Goal: Navigation & Orientation: Find specific page/section

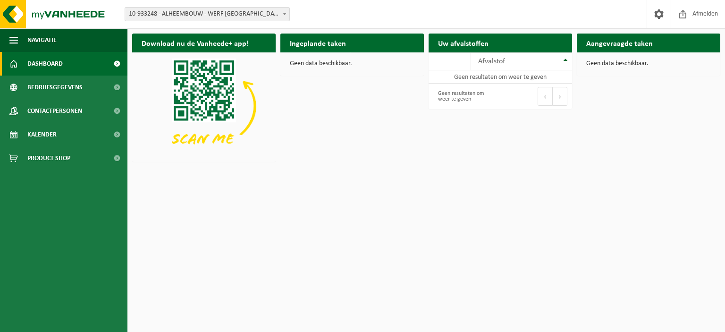
click at [214, 17] on span "10-933248 - ALHEEMBOUW - WERF [GEOGRAPHIC_DATA] WAB2583 - [GEOGRAPHIC_DATA]" at bounding box center [207, 14] width 164 height 13
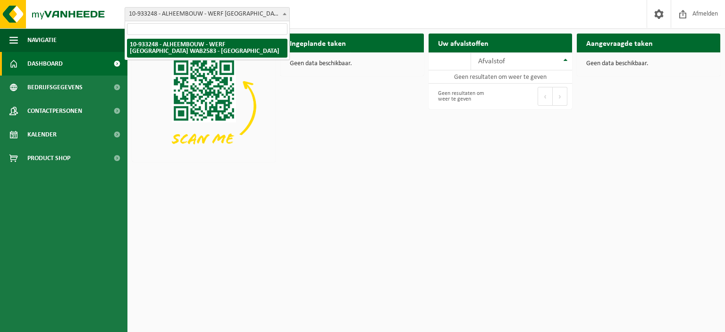
click at [219, 29] on input "search" at bounding box center [207, 29] width 160 height 12
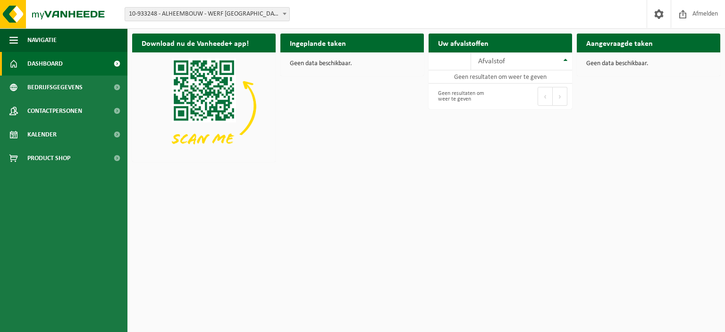
click at [225, 17] on span "10-933248 - ALHEEMBOUW - WERF [GEOGRAPHIC_DATA] WAB2583 - [GEOGRAPHIC_DATA]" at bounding box center [207, 14] width 164 height 13
click at [57, 11] on img at bounding box center [56, 14] width 113 height 28
click at [661, 9] on span at bounding box center [659, 14] width 14 height 28
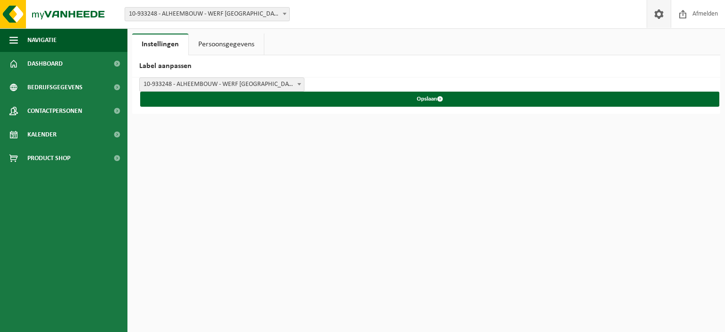
click at [277, 83] on span "10-933248 - ALHEEMBOUW - WERF [GEOGRAPHIC_DATA] WAB2583 - [GEOGRAPHIC_DATA]" at bounding box center [222, 84] width 164 height 13
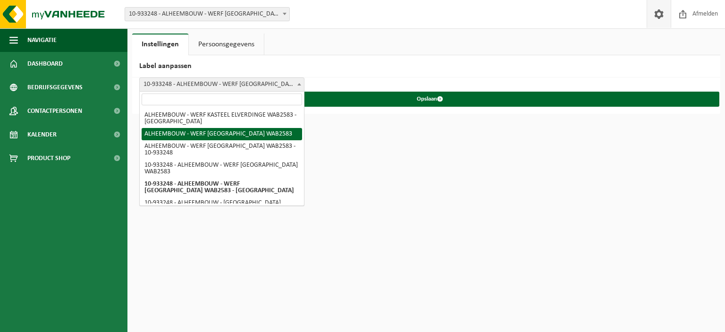
click at [424, 62] on h2 "Label aanpassen" at bounding box center [426, 66] width 588 height 22
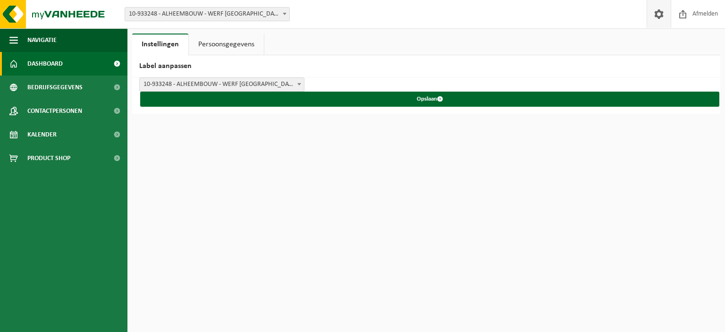
click at [51, 60] on span "Dashboard" at bounding box center [44, 64] width 35 height 24
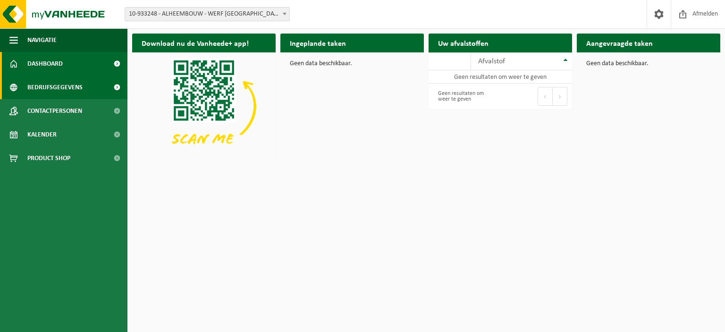
click at [62, 89] on span "Bedrijfsgegevens" at bounding box center [54, 87] width 55 height 24
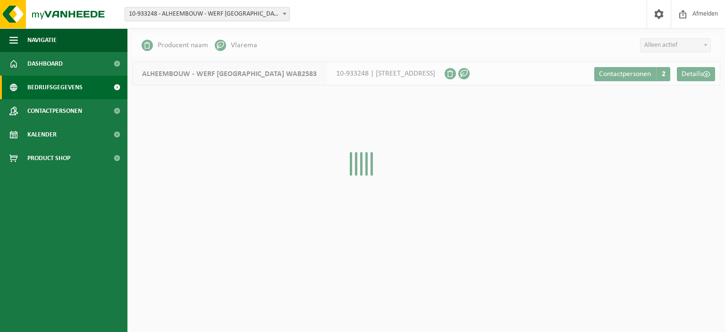
click at [69, 109] on span "Contactpersonen" at bounding box center [54, 111] width 55 height 24
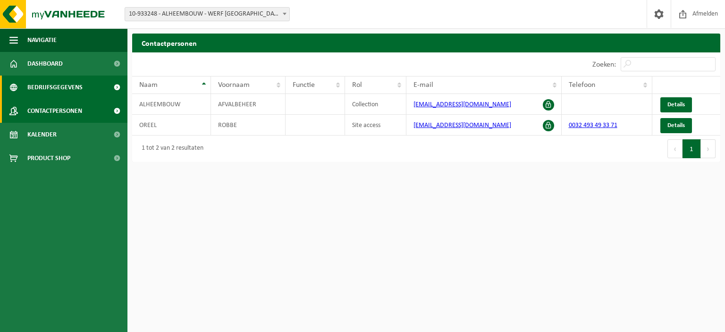
click at [67, 92] on span "Bedrijfsgegevens" at bounding box center [54, 87] width 55 height 24
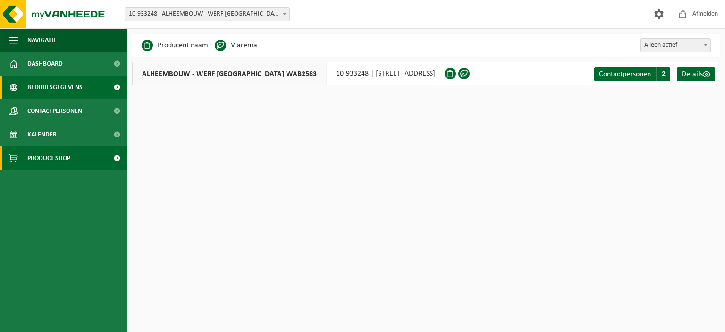
click at [73, 155] on link "Product Shop" at bounding box center [63, 158] width 127 height 24
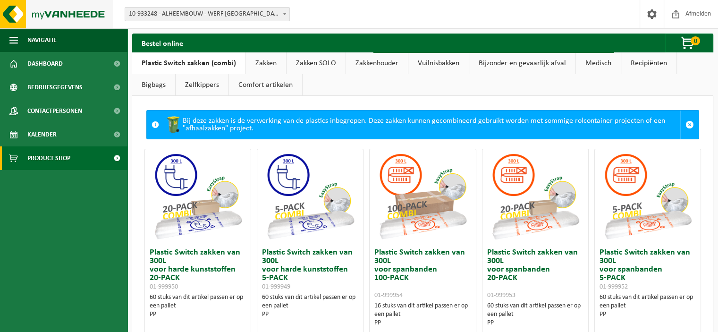
click at [20, 9] on img at bounding box center [56, 14] width 113 height 28
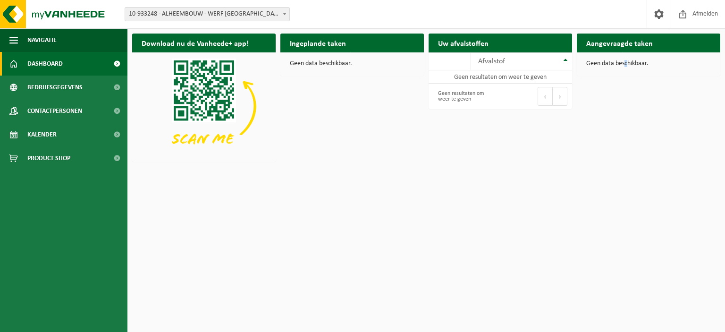
drag, startPoint x: 626, startPoint y: 62, endPoint x: 625, endPoint y: 68, distance: 6.2
click at [625, 69] on div "Geen data beschikbaar." at bounding box center [648, 63] width 143 height 23
click at [85, 86] on link "Bedrijfsgegevens" at bounding box center [63, 87] width 127 height 24
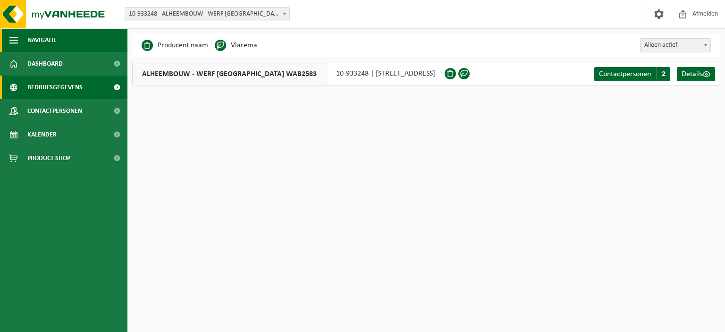
click at [29, 38] on span "Navigatie" at bounding box center [41, 40] width 29 height 24
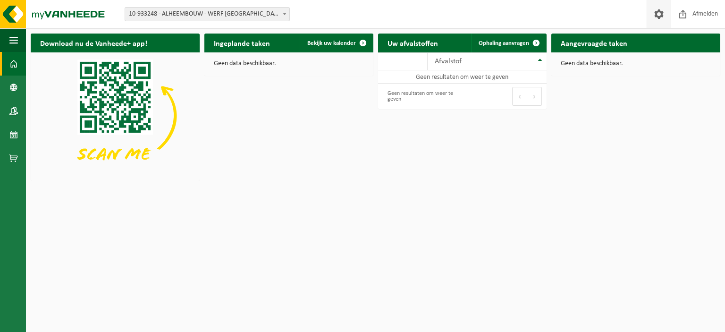
click at [656, 12] on span at bounding box center [659, 14] width 14 height 28
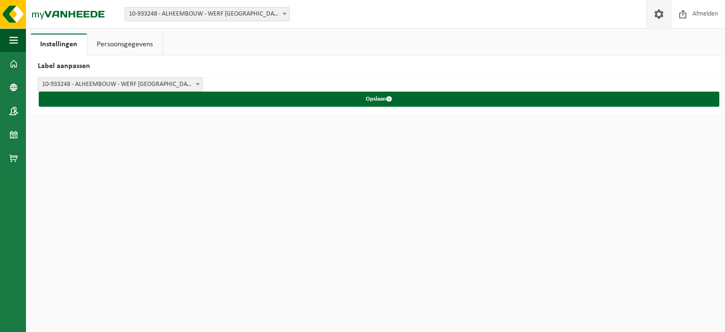
click at [666, 32] on div "Instellingen Persoonsgegevens Label aanpassen ALHEEMBOUW - WERF KASTEEL ELVERDI…" at bounding box center [362, 57] width 725 height 114
click at [658, 16] on span at bounding box center [659, 14] width 14 height 28
click at [18, 69] on link "Dashboard" at bounding box center [13, 64] width 26 height 24
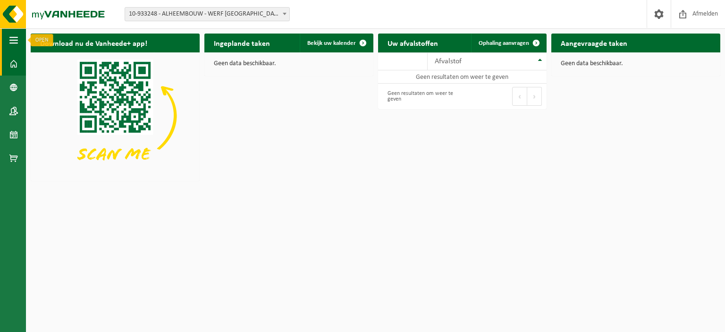
click at [12, 40] on span "button" at bounding box center [13, 40] width 8 height 24
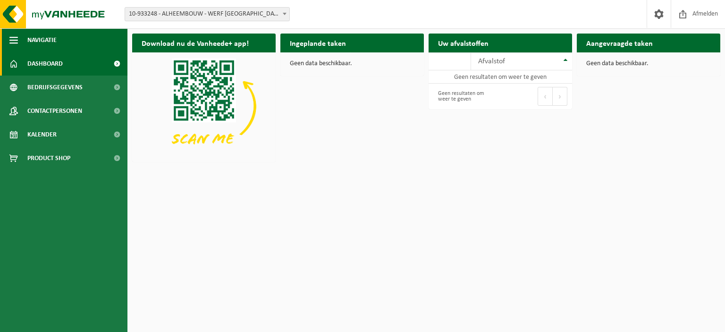
click at [29, 39] on span "Navigatie" at bounding box center [41, 40] width 29 height 24
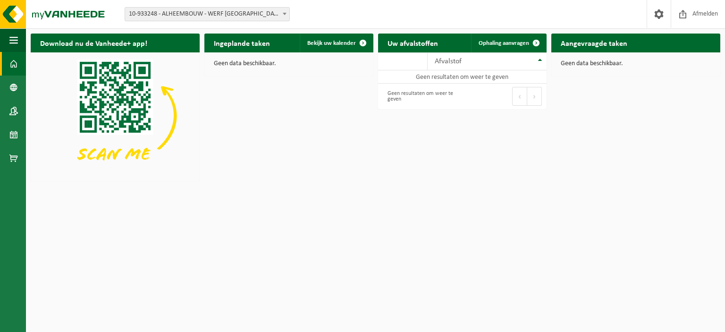
click at [31, 41] on div "Download nu de Vanheede+ app! Verberg" at bounding box center [115, 107] width 174 height 157
click at [17, 37] on span "button" at bounding box center [13, 40] width 8 height 24
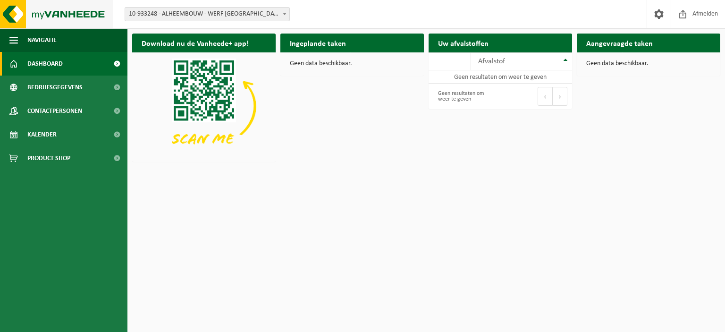
click at [42, 21] on img at bounding box center [56, 14] width 113 height 28
click at [83, 113] on link "Contactpersonen" at bounding box center [63, 111] width 127 height 24
